Goal: Go to known website: Access a specific website the user already knows

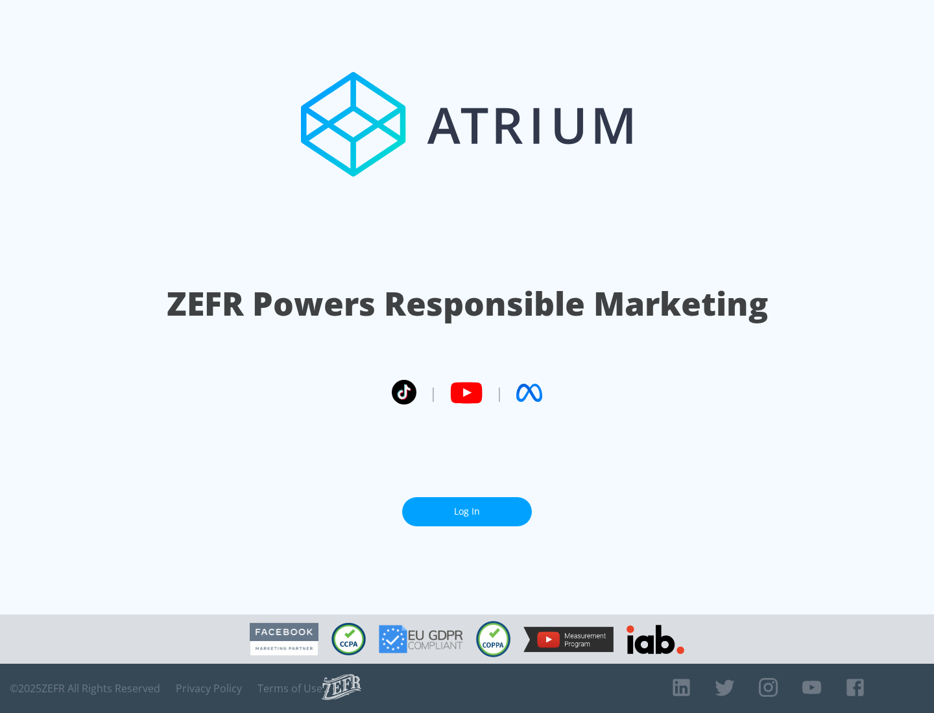
click at [467, 512] on link "Log In" at bounding box center [467, 511] width 130 height 29
